Goal: Task Accomplishment & Management: Use online tool/utility

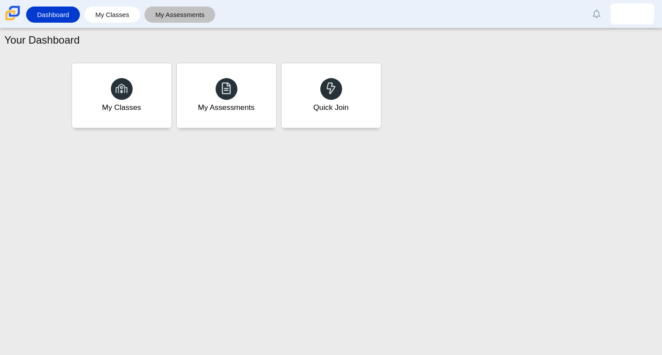
click at [159, 22] on link "My Assessments" at bounding box center [180, 15] width 62 height 16
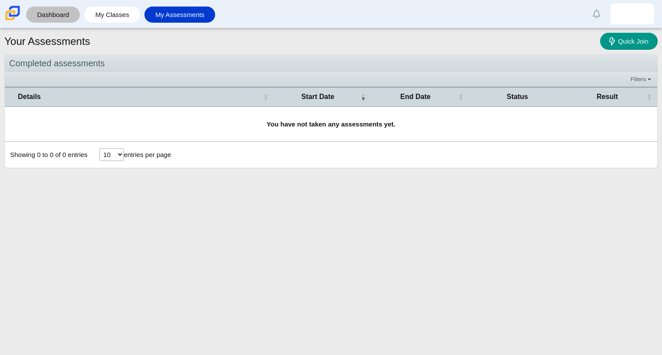
click at [49, 10] on link "Dashboard" at bounding box center [53, 15] width 45 height 16
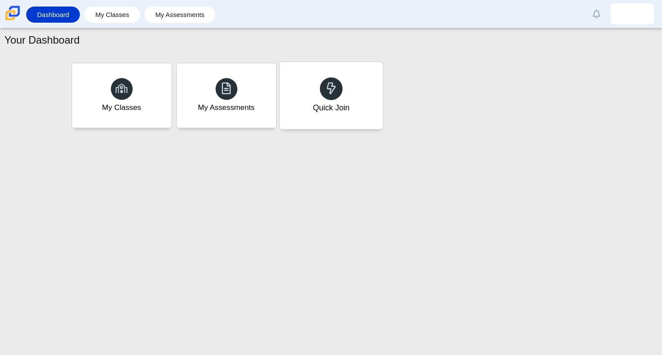
click at [340, 85] on div at bounding box center [331, 88] width 23 height 23
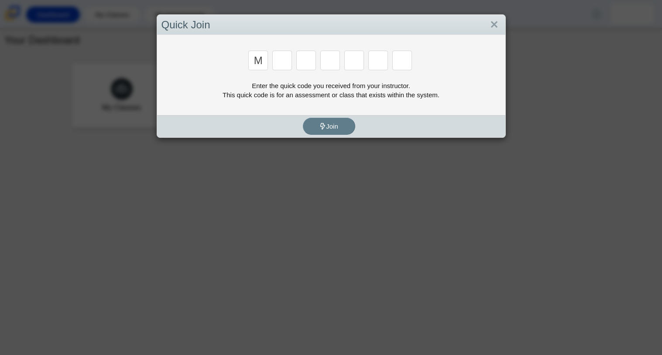
type input "M"
type input "F"
type input "7"
type input "M"
type input "C"
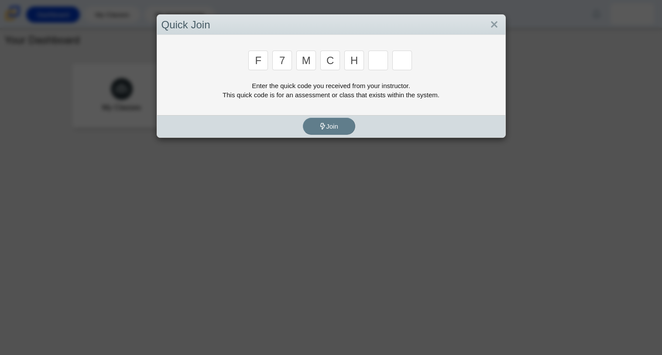
type input "H"
type input "W"
type input "K"
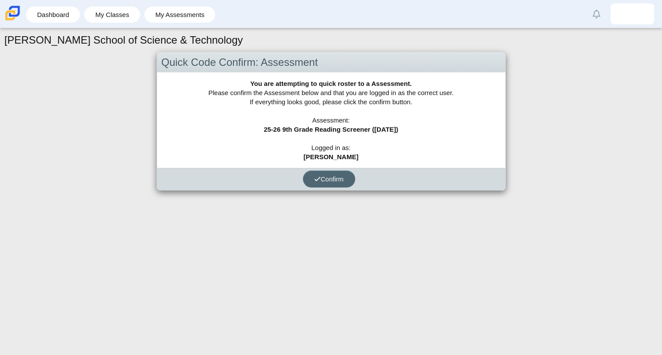
click at [316, 183] on button "Confirm" at bounding box center [329, 179] width 52 height 17
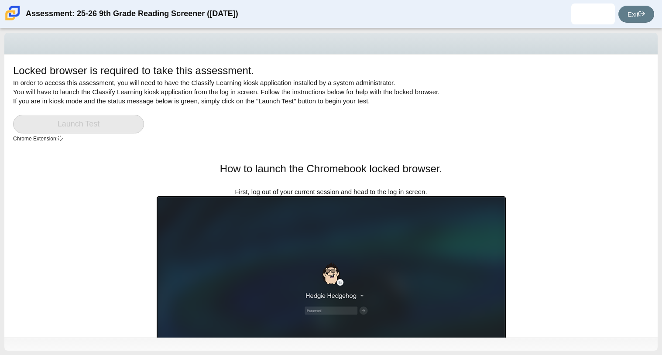
click at [580, 294] on div "Locked browser is required to take this assessment. In order to access this ass…" at bounding box center [330, 196] width 653 height 283
